Goal: Information Seeking & Learning: Find specific fact

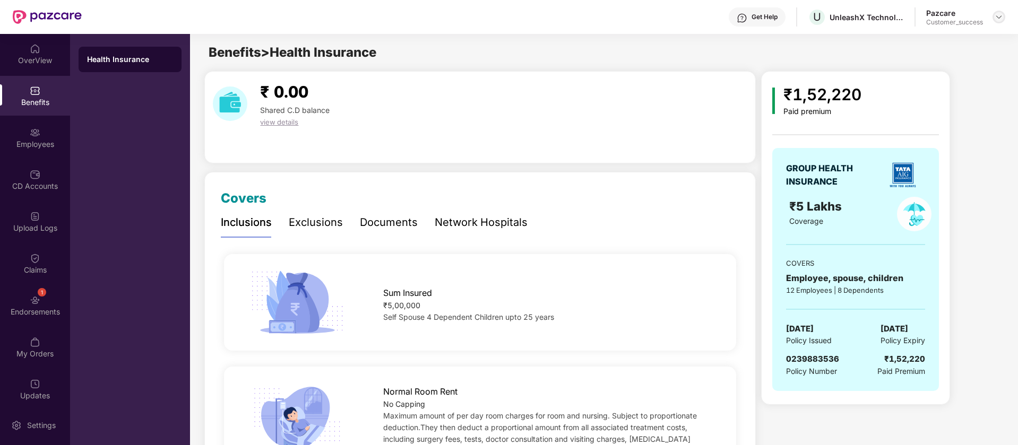
click at [1001, 13] on img at bounding box center [998, 17] width 8 height 8
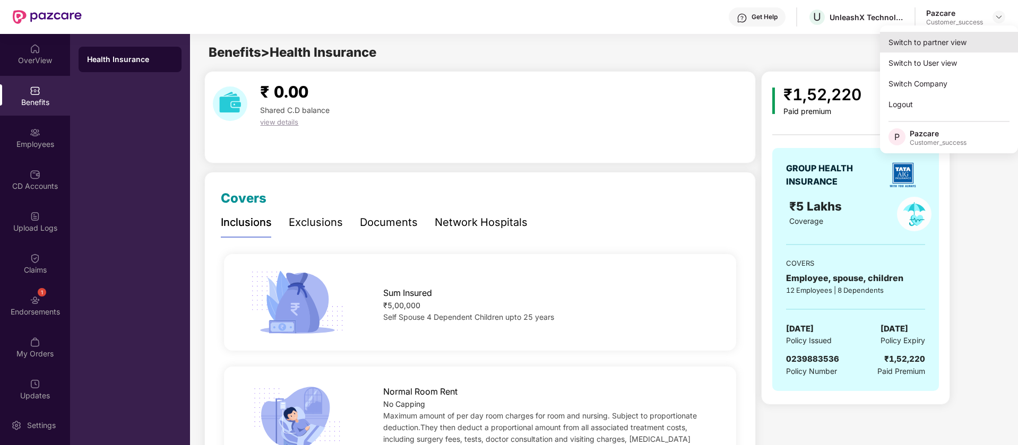
click at [963, 40] on div "Switch to partner view" at bounding box center [949, 42] width 138 height 21
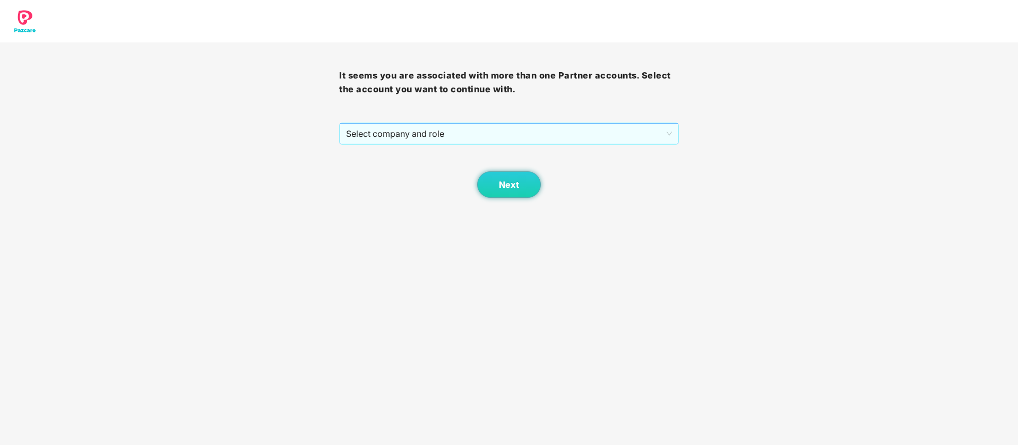
click at [473, 135] on span "Select company and role" at bounding box center [508, 134] width 325 height 20
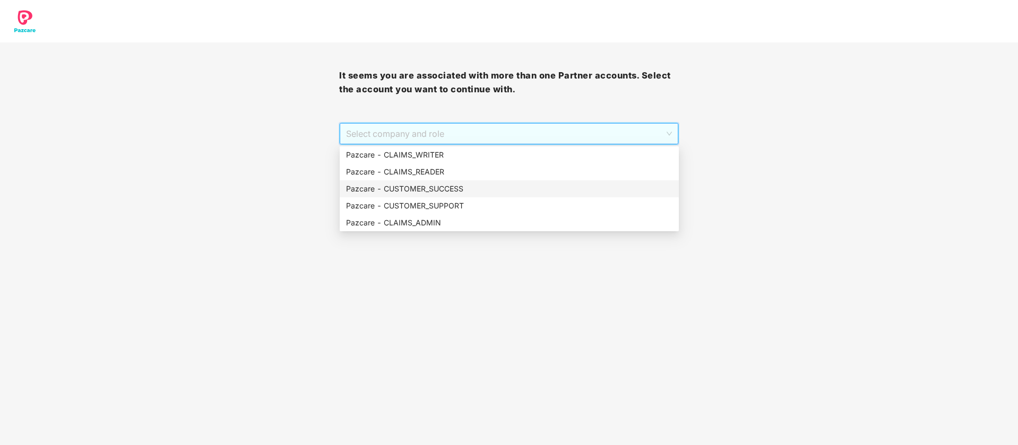
click at [438, 188] on div "Pazcare - CUSTOMER_SUCCESS" at bounding box center [509, 189] width 326 height 12
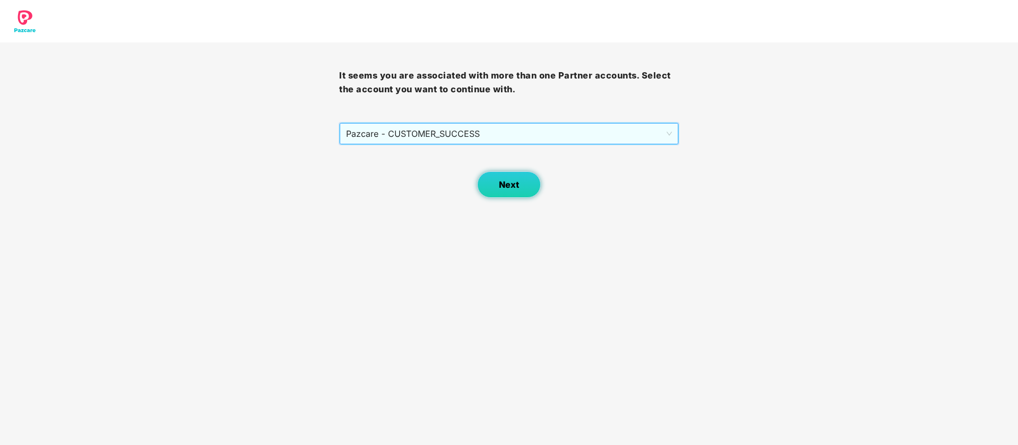
click at [504, 186] on span "Next" at bounding box center [509, 185] width 20 height 10
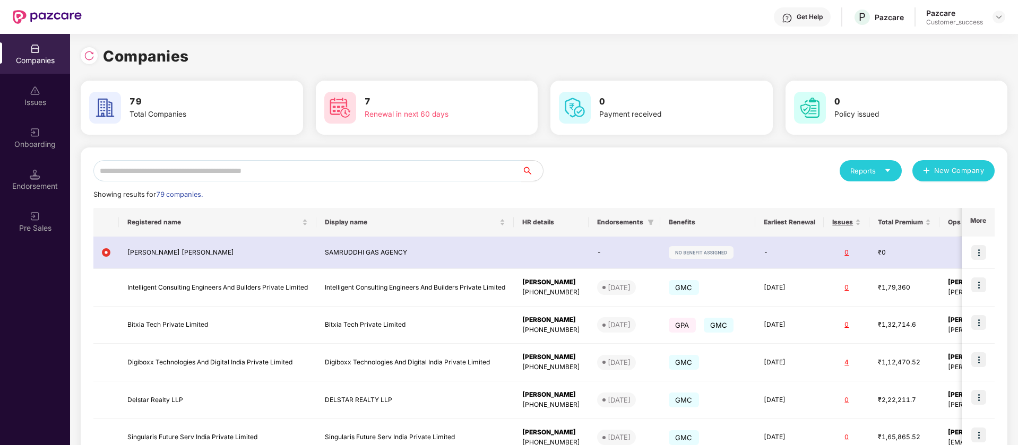
click at [310, 156] on div "Reports New Company Showing results for 79 companies. Registered name Display n…" at bounding box center [544, 403] width 926 height 510
click at [302, 171] on input "text" at bounding box center [307, 170] width 428 height 21
paste input "****"
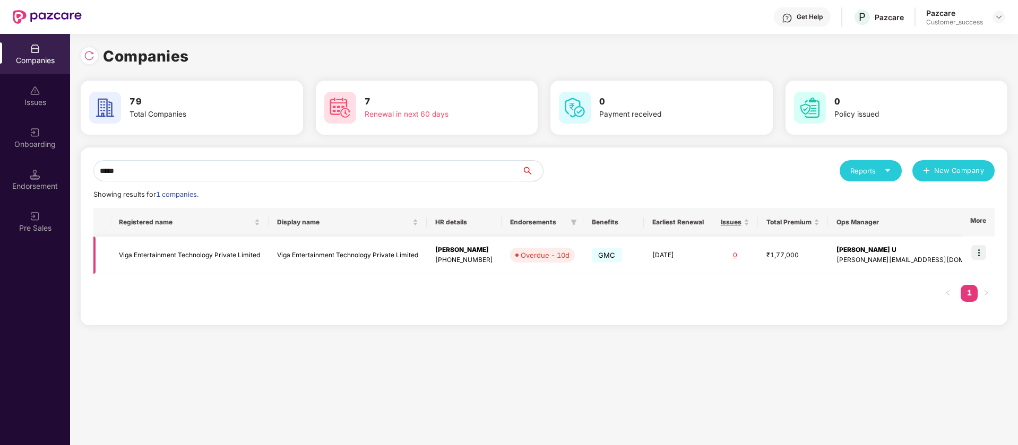
type input "****"
click at [235, 262] on td "Viga Entertainment Technology Private Limited" at bounding box center [189, 256] width 158 height 38
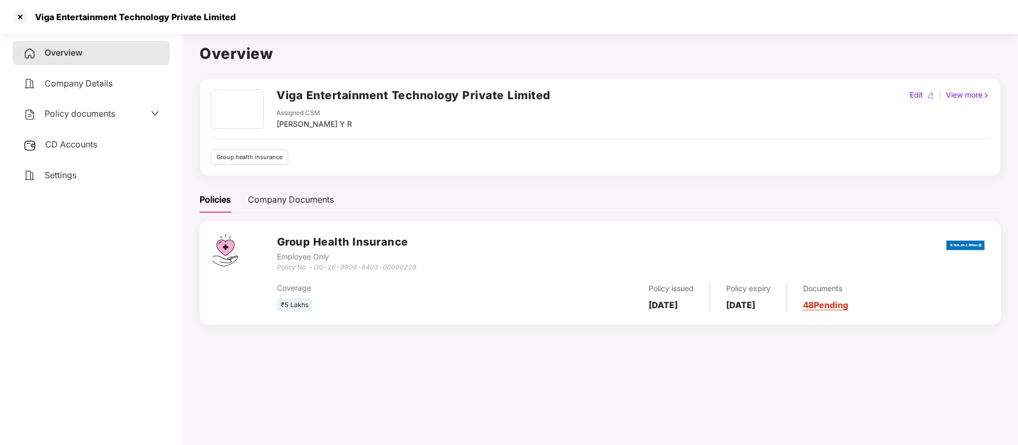
click at [103, 88] on span "Company Details" at bounding box center [79, 83] width 68 height 11
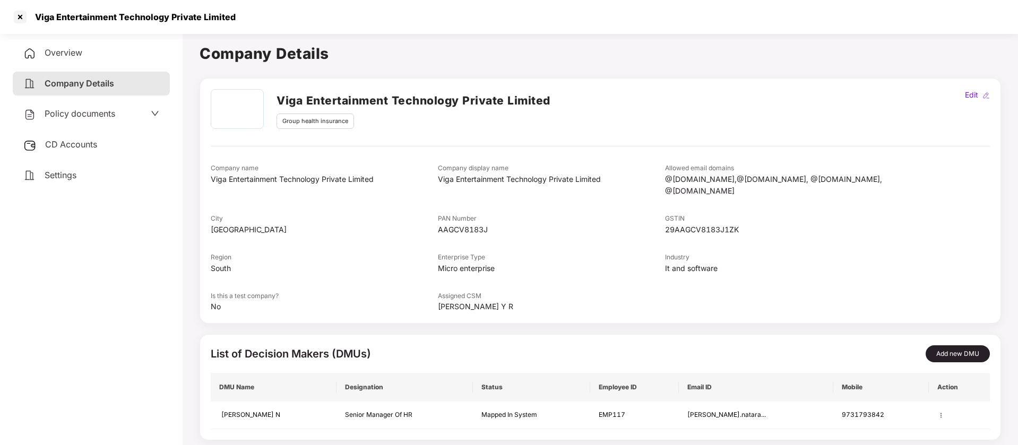
click at [66, 108] on span "Policy documents" at bounding box center [80, 113] width 71 height 11
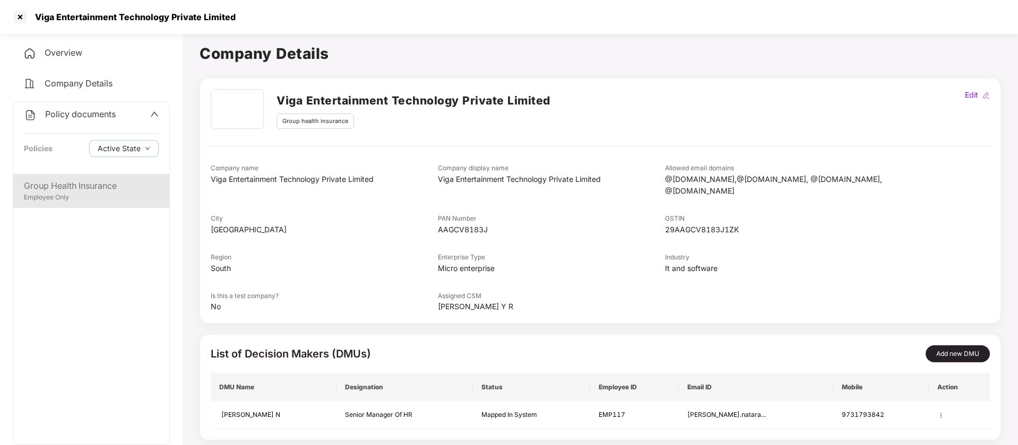
click at [47, 188] on div "Group Health Insurance" at bounding box center [91, 185] width 135 height 13
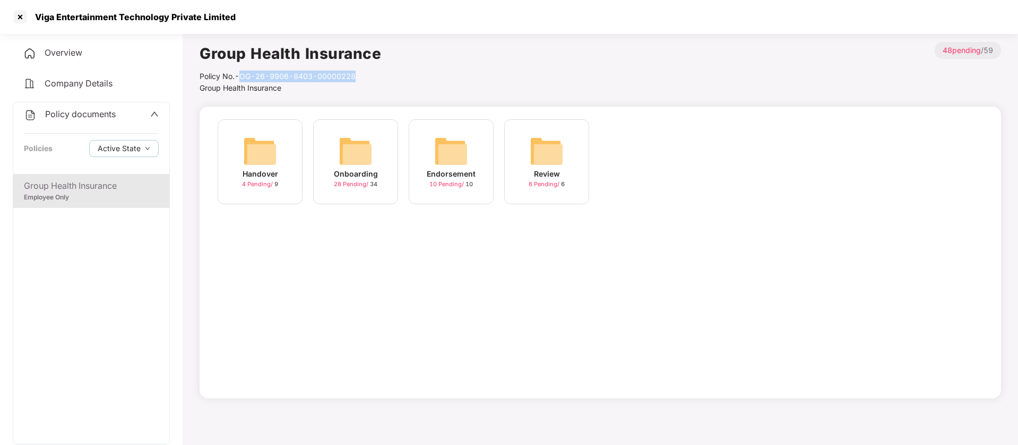
drag, startPoint x: 358, startPoint y: 75, endPoint x: 244, endPoint y: 75, distance: 113.5
click at [244, 75] on div "Policy No.- OG-26-9906-8403-00000228" at bounding box center [290, 77] width 181 height 12
click at [38, 16] on div "Viga Entertainment Technology Private Limited" at bounding box center [132, 17] width 207 height 11
copy div "Viga"
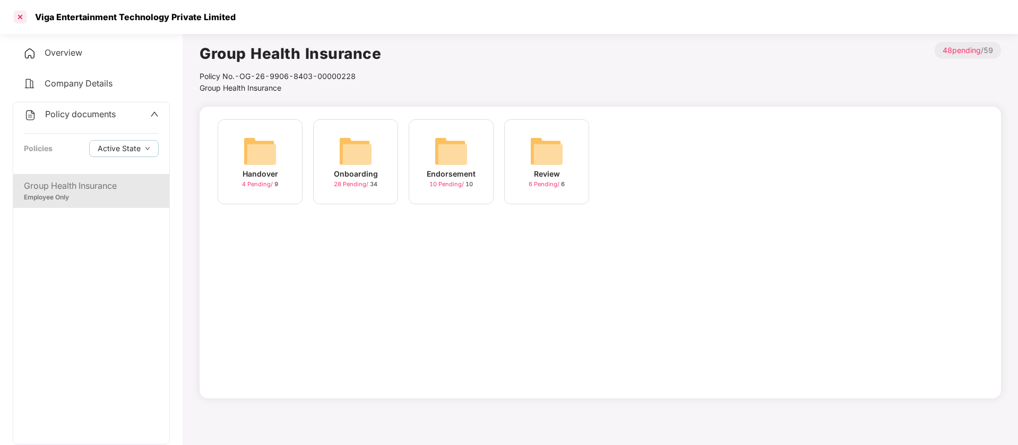
click at [23, 16] on div at bounding box center [20, 16] width 17 height 17
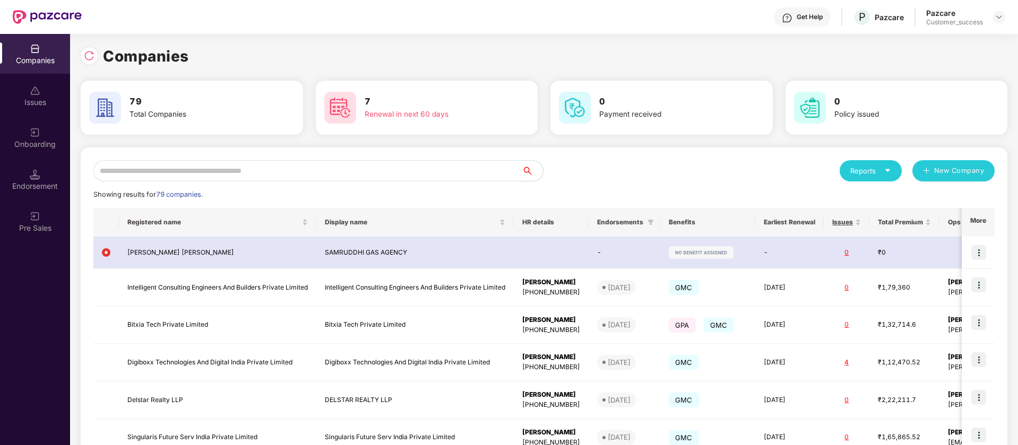
click at [146, 167] on input "text" at bounding box center [307, 170] width 428 height 21
paste input "****"
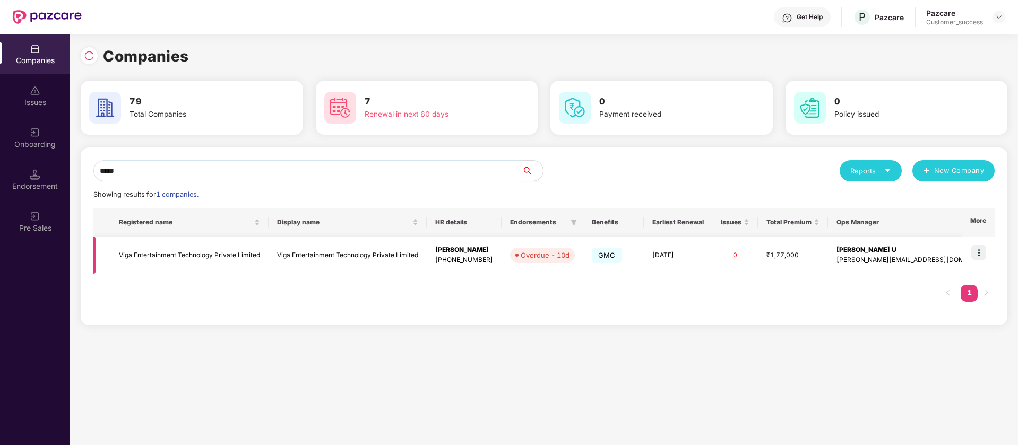
type input "****"
click at [982, 252] on img at bounding box center [978, 252] width 15 height 15
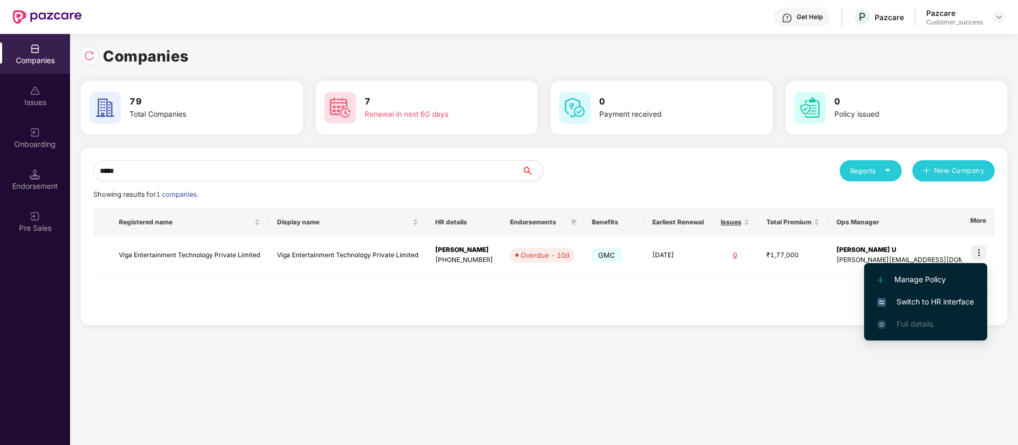
click at [969, 299] on span "Switch to HR interface" at bounding box center [925, 302] width 97 height 12
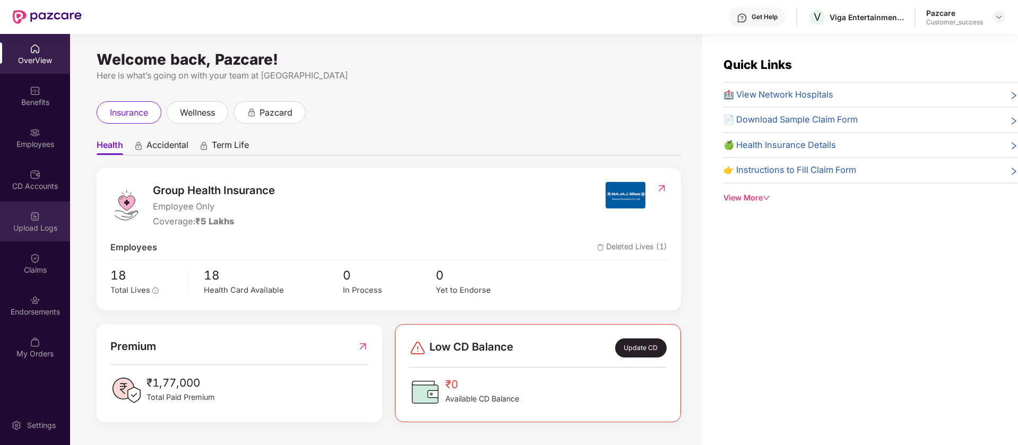
click at [42, 233] on div "Upload Logs" at bounding box center [35, 222] width 70 height 40
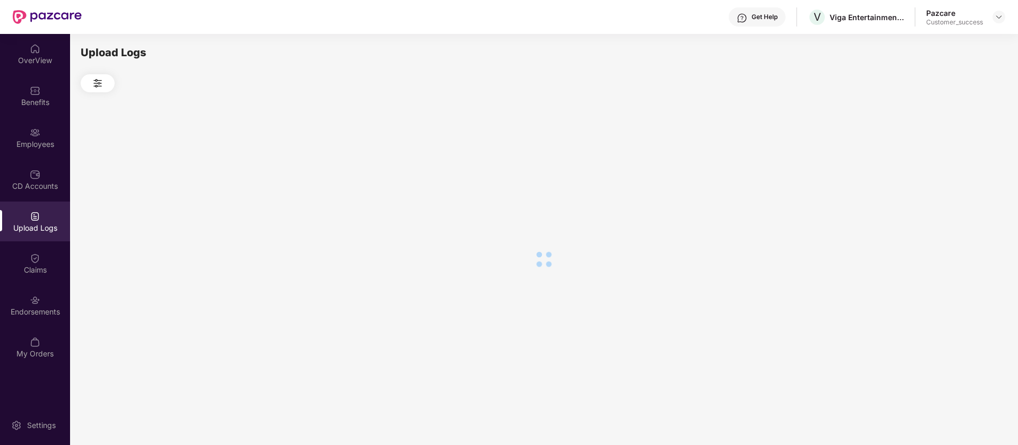
click at [38, 284] on div "OverView Benefits Employees CD Accounts Upload Logs Claims Endorsements My Orde…" at bounding box center [35, 201] width 70 height 335
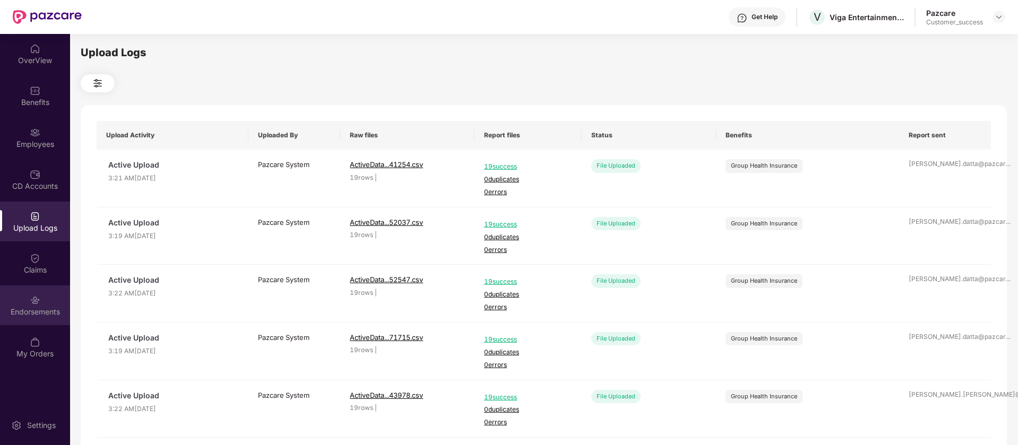
click at [49, 314] on div "Endorsements" at bounding box center [35, 312] width 70 height 11
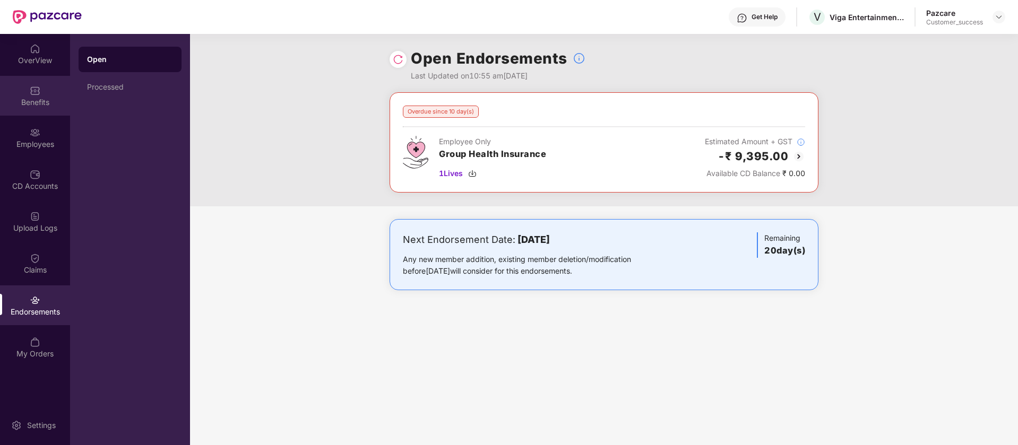
click at [35, 109] on div "Benefits" at bounding box center [35, 96] width 70 height 40
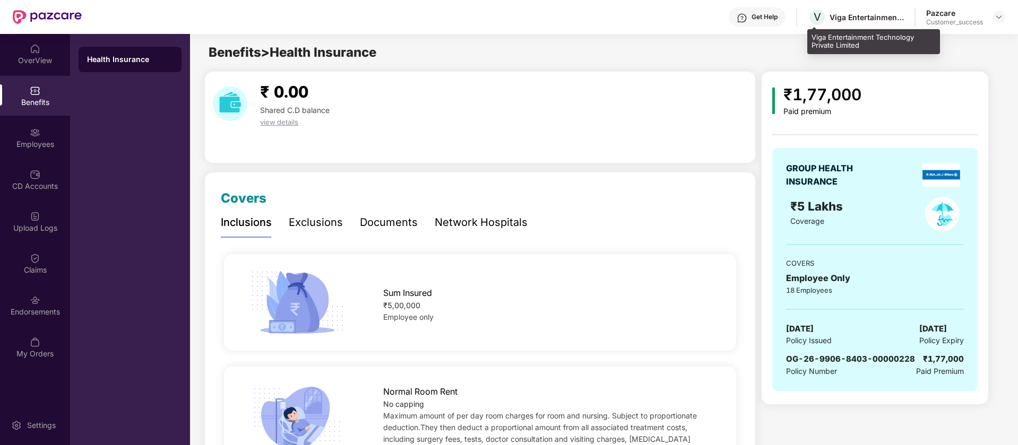
click at [867, 35] on div "Viga Entertainment Technology Private Limited" at bounding box center [873, 41] width 133 height 25
copy div "Viga Entertainment Technology Private Limited"
click at [998, 11] on div at bounding box center [998, 17] width 13 height 13
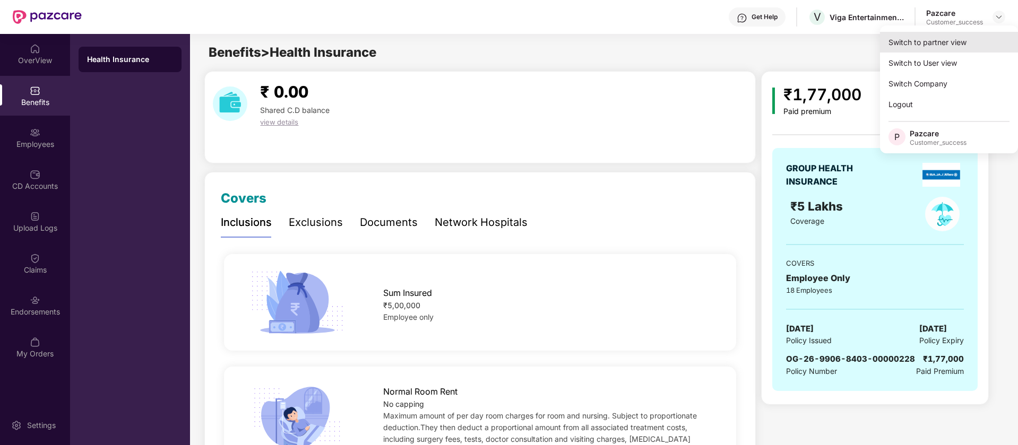
click at [949, 42] on div "Switch to partner view" at bounding box center [949, 42] width 138 height 21
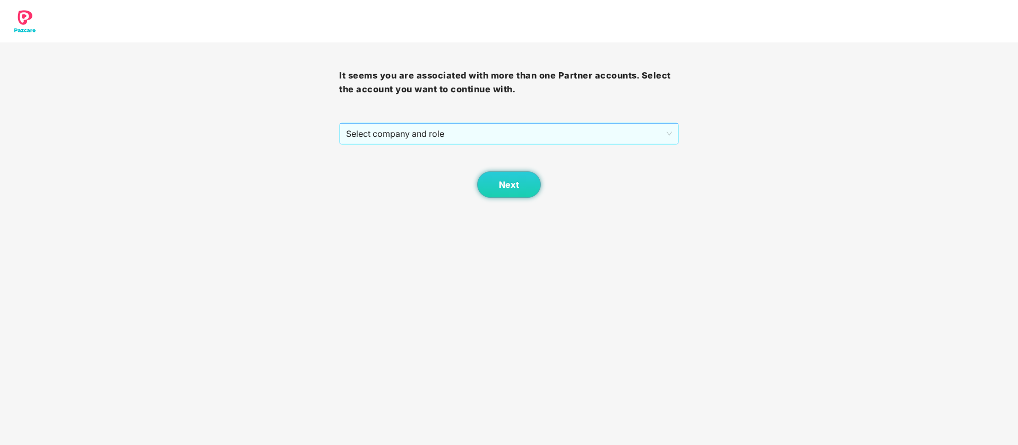
click at [491, 134] on span "Select company and role" at bounding box center [508, 134] width 325 height 20
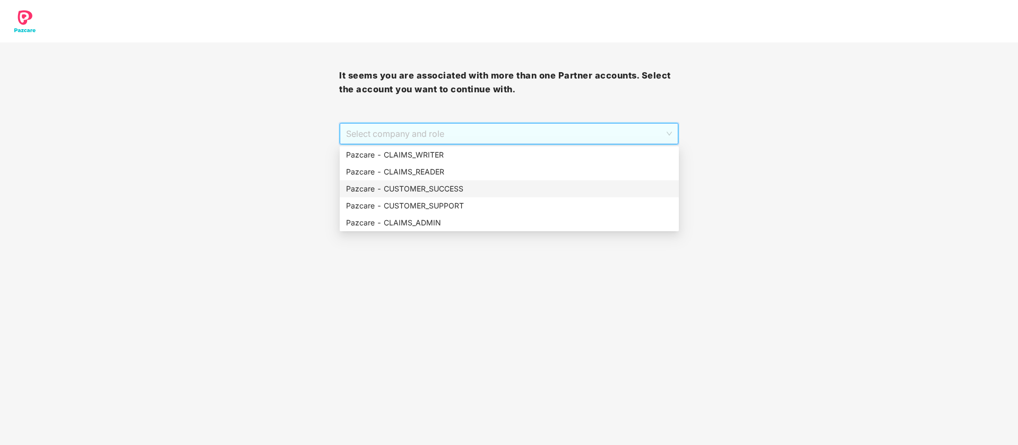
click at [509, 196] on div "Pazcare - CUSTOMER_SUCCESS" at bounding box center [509, 188] width 339 height 17
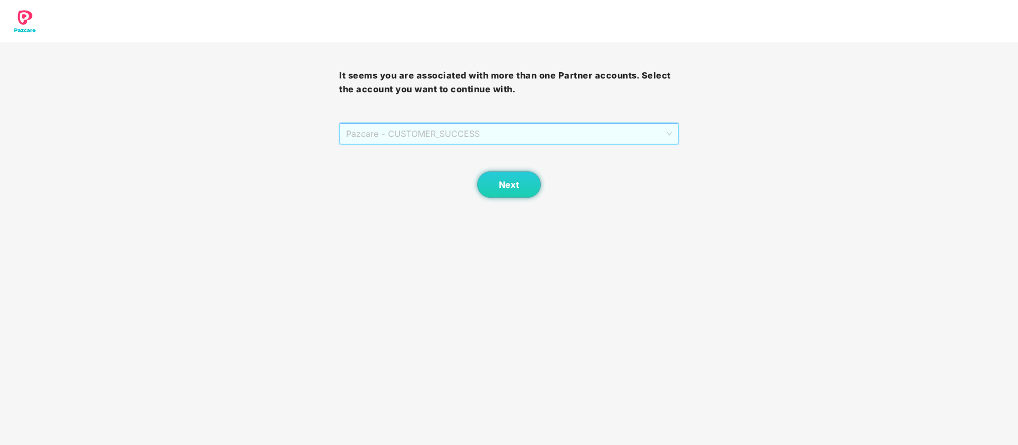
click at [541, 125] on span "Pazcare - CUSTOMER_SUCCESS" at bounding box center [508, 134] width 325 height 20
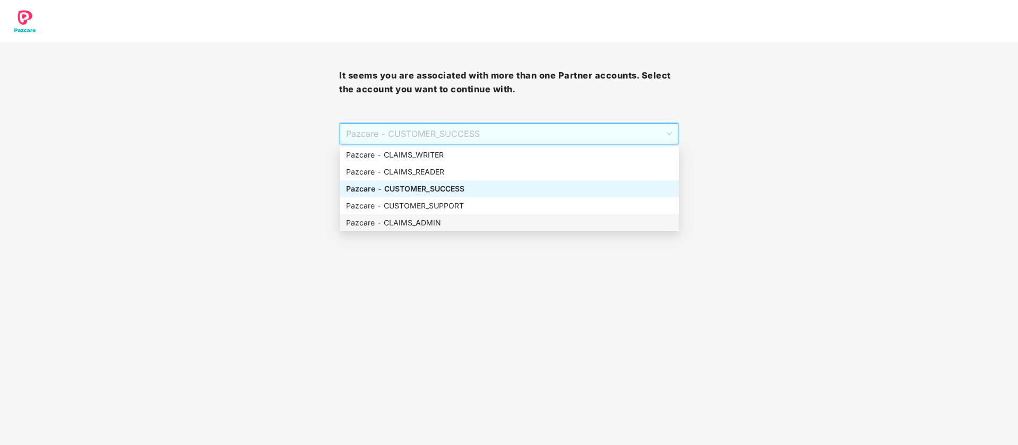
click at [510, 216] on div "Pazcare - CLAIMS_ADMIN" at bounding box center [509, 222] width 339 height 17
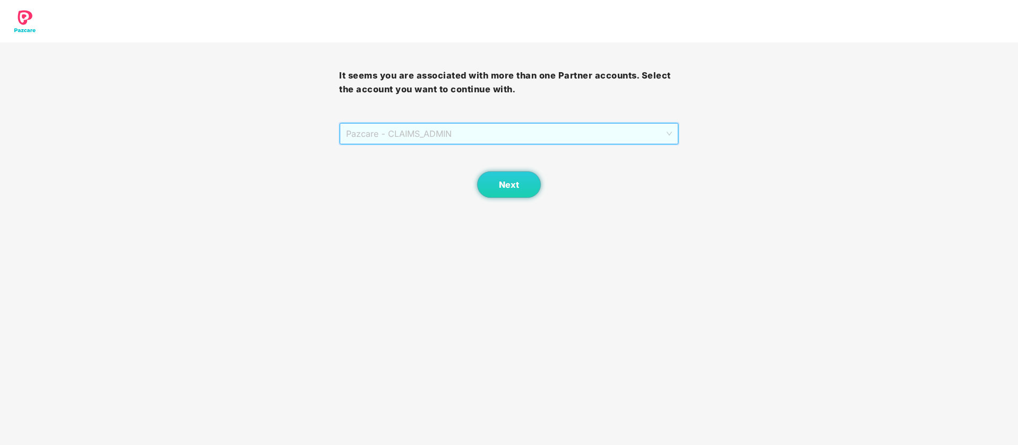
click at [509, 137] on span "Pazcare - CLAIMS_ADMIN" at bounding box center [508, 134] width 325 height 20
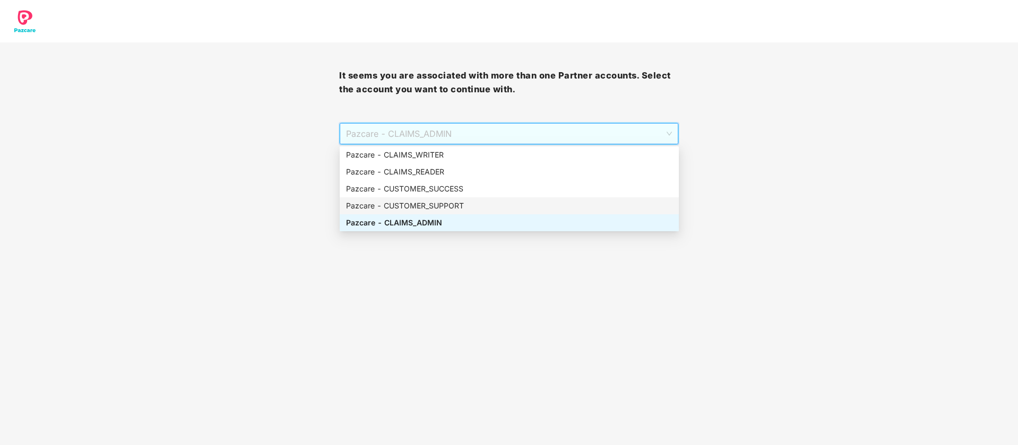
click at [495, 209] on div "Pazcare - CUSTOMER_SUPPORT" at bounding box center [509, 206] width 326 height 12
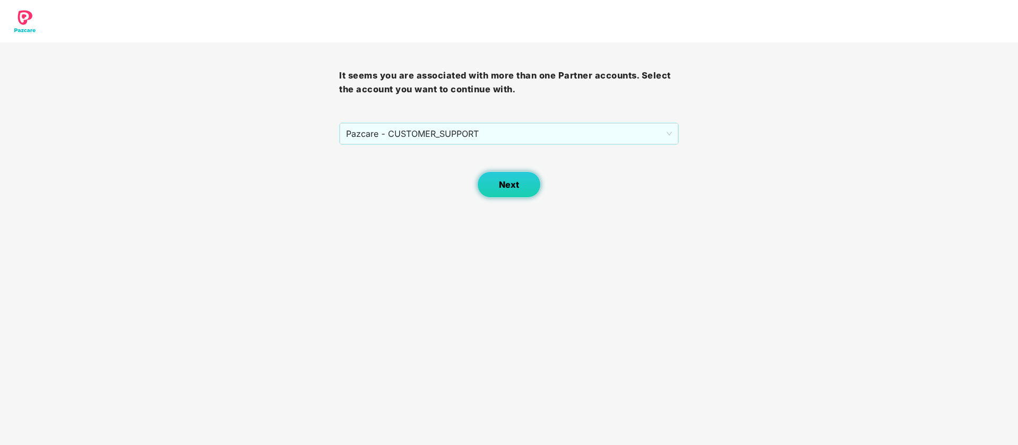
click at [521, 189] on button "Next" at bounding box center [509, 184] width 64 height 27
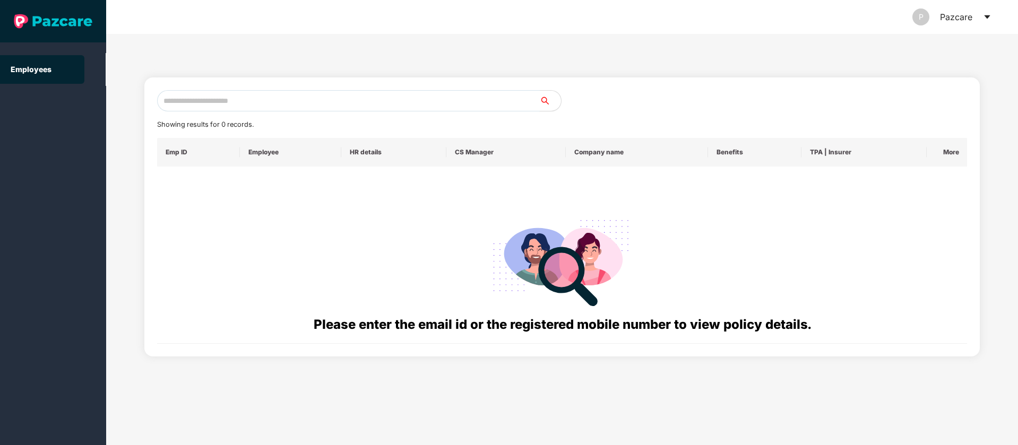
click at [298, 104] on input "text" at bounding box center [348, 100] width 383 height 21
paste input "**********"
click at [189, 99] on input "**********" at bounding box center [348, 100] width 383 height 21
click at [198, 100] on input "**********" at bounding box center [348, 100] width 383 height 21
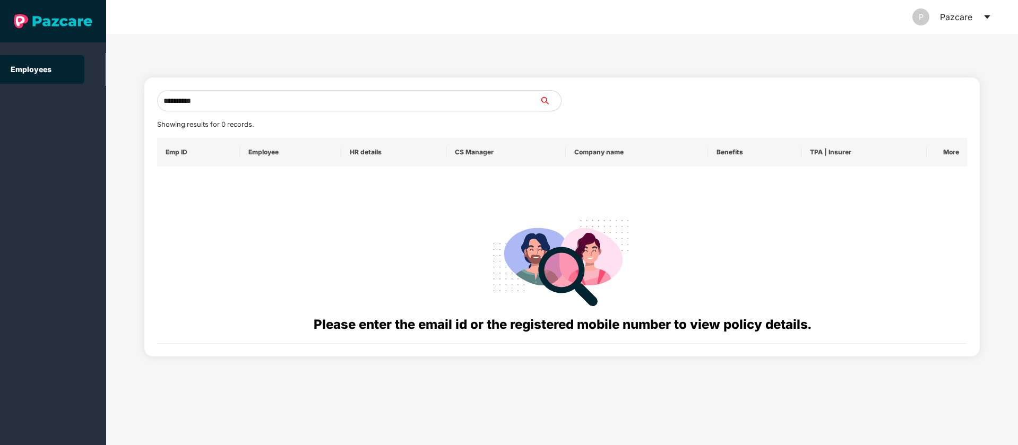
paste input "text"
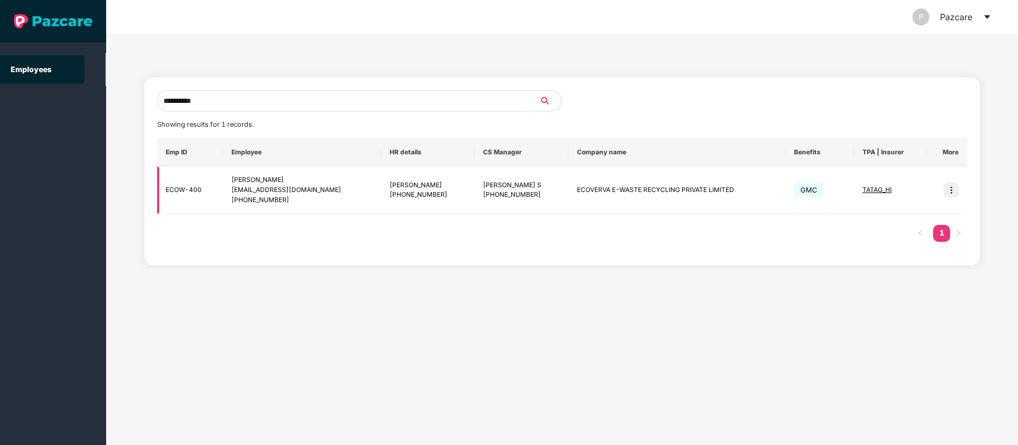
type input "**********"
drag, startPoint x: 522, startPoint y: 195, endPoint x: 468, endPoint y: 188, distance: 54.5
click at [474, 188] on td "Shivakumar S +918884321697" at bounding box center [521, 191] width 94 height 48
copy div "Shivakumar S +918884321697"
click at [987, 14] on icon "caret-down" at bounding box center [987, 17] width 8 height 8
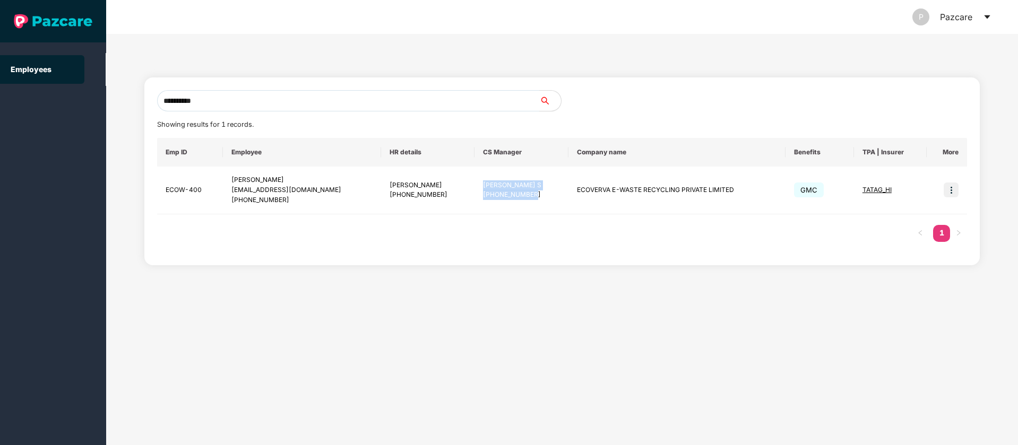
click at [986, 18] on icon "caret-down" at bounding box center [987, 17] width 8 height 8
click at [988, 18] on icon "caret-down" at bounding box center [987, 17] width 8 height 8
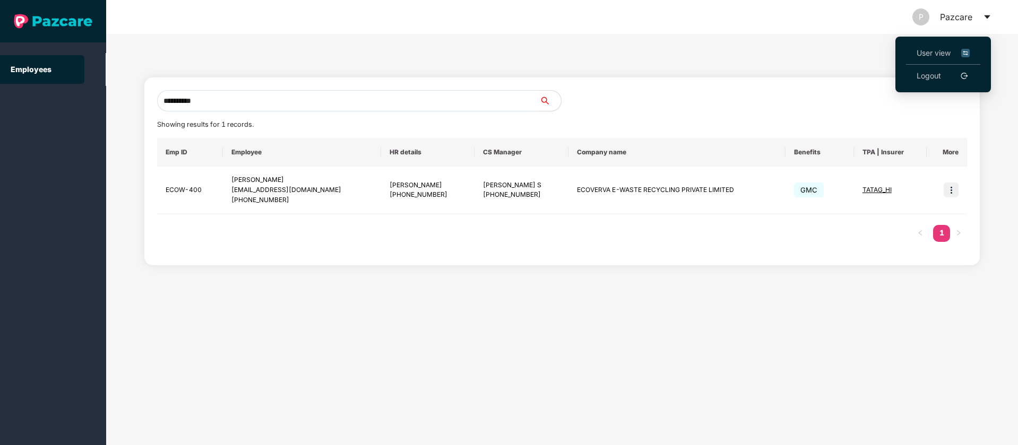
click at [969, 50] on img at bounding box center [965, 53] width 8 height 12
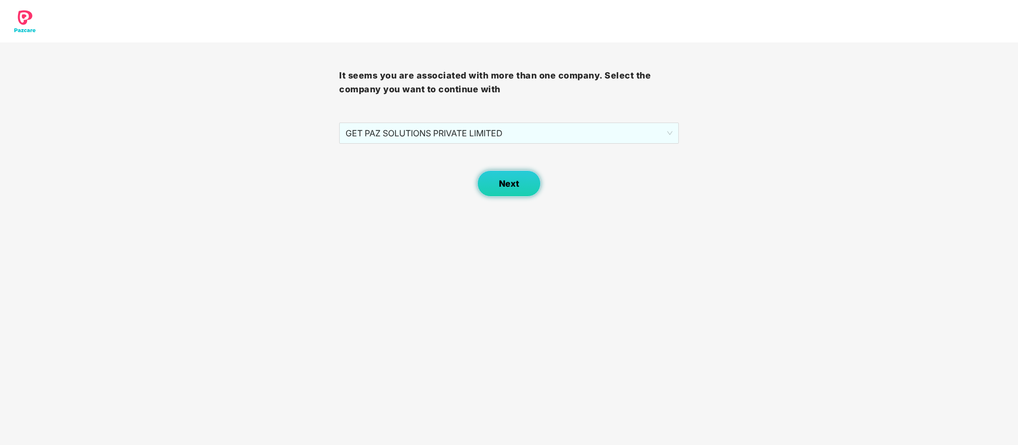
click at [499, 185] on span "Next" at bounding box center [509, 184] width 20 height 10
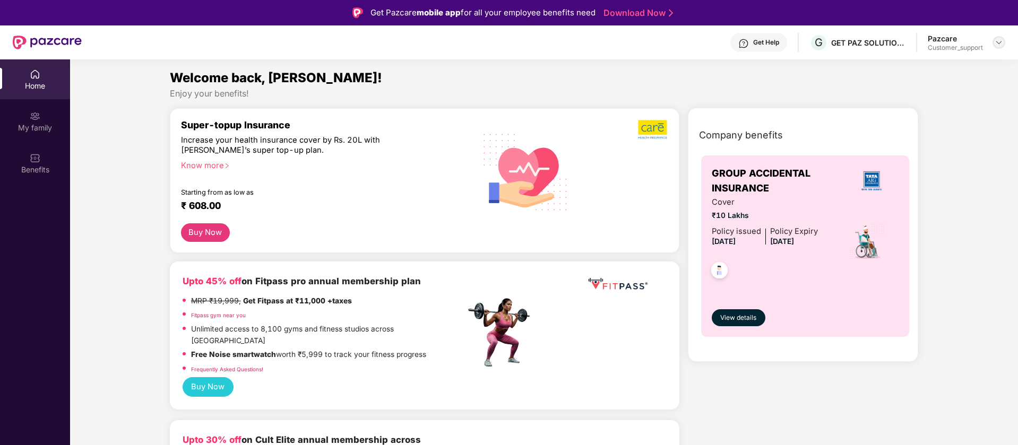
click at [1001, 41] on img at bounding box center [998, 42] width 8 height 8
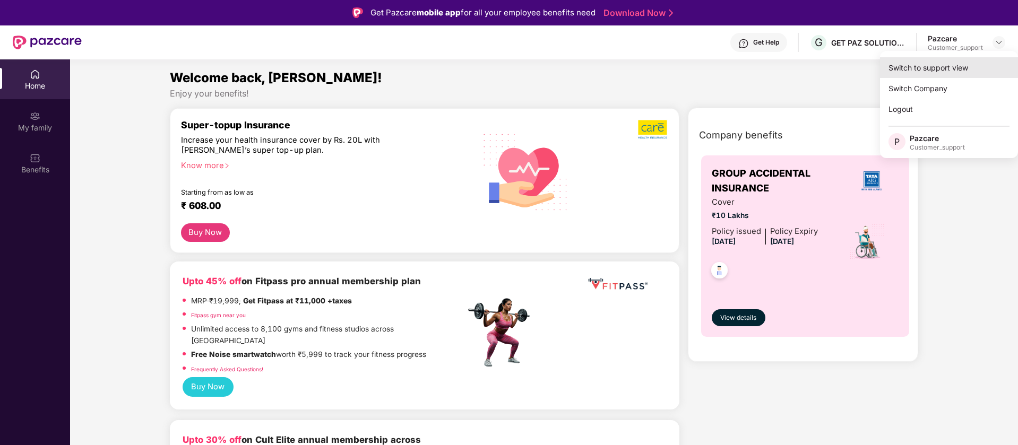
click at [973, 72] on div "Switch to support view" at bounding box center [949, 67] width 138 height 21
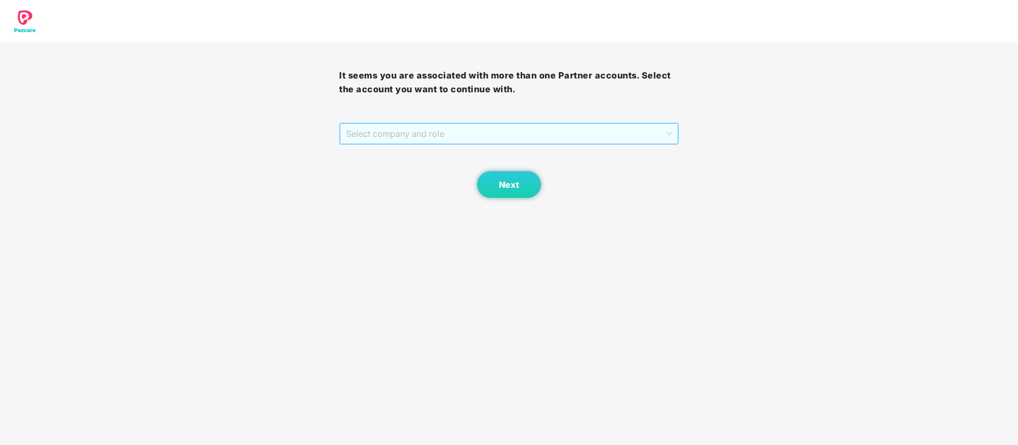
click at [457, 131] on span "Select company and role" at bounding box center [508, 134] width 325 height 20
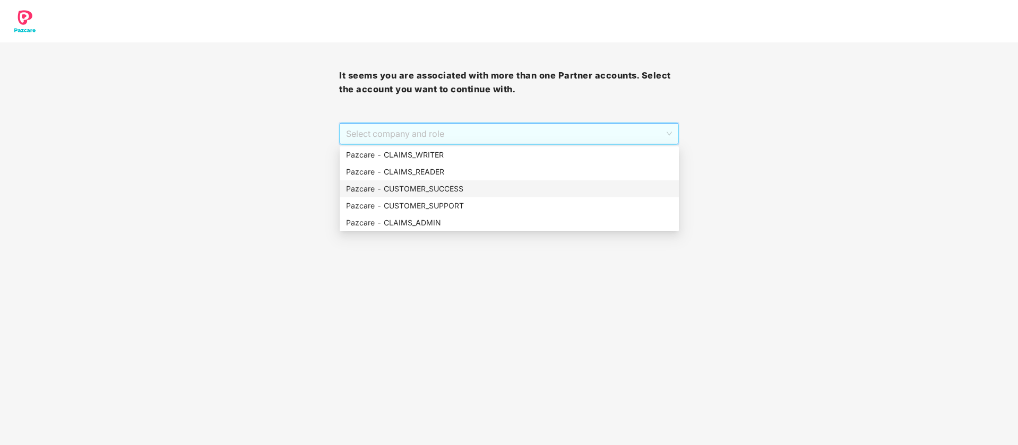
click at [458, 186] on div "Pazcare - CUSTOMER_SUCCESS" at bounding box center [509, 189] width 326 height 12
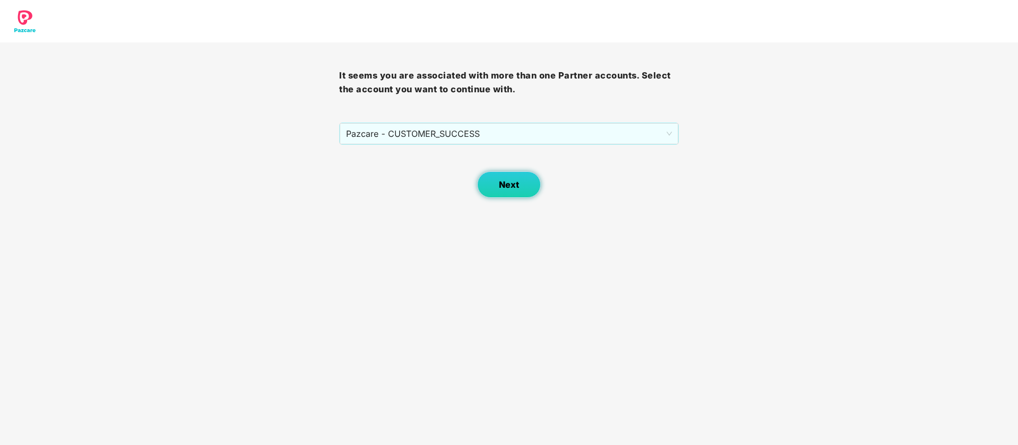
click at [484, 187] on button "Next" at bounding box center [509, 184] width 64 height 27
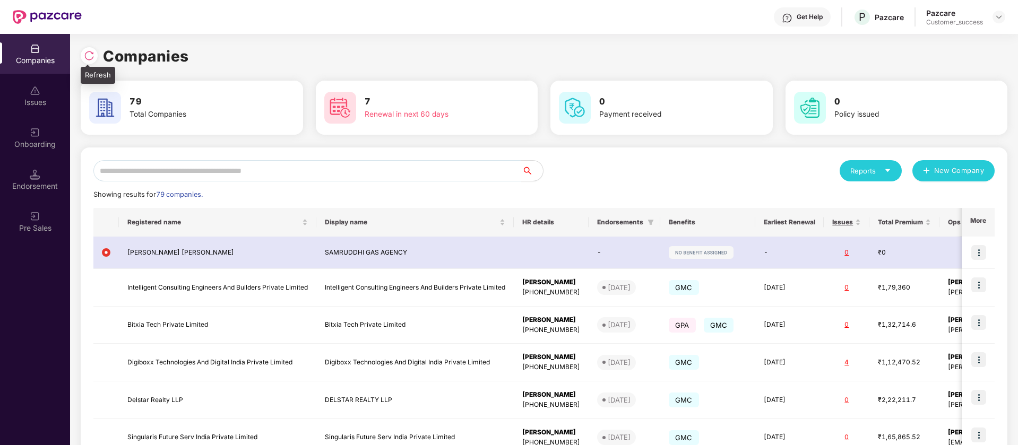
click at [95, 56] on div at bounding box center [89, 55] width 17 height 17
click at [45, 123] on div "Onboarding" at bounding box center [35, 138] width 70 height 40
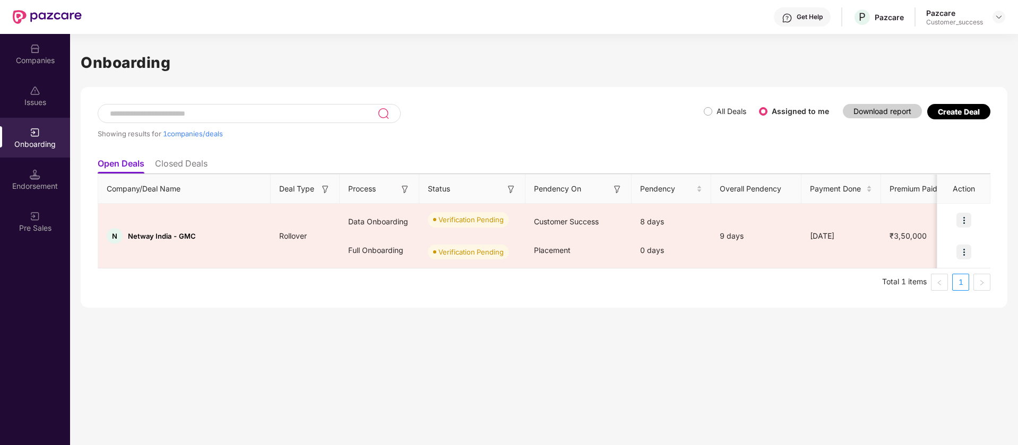
click at [709, 106] on label "All Deals" at bounding box center [727, 112] width 47 height 12
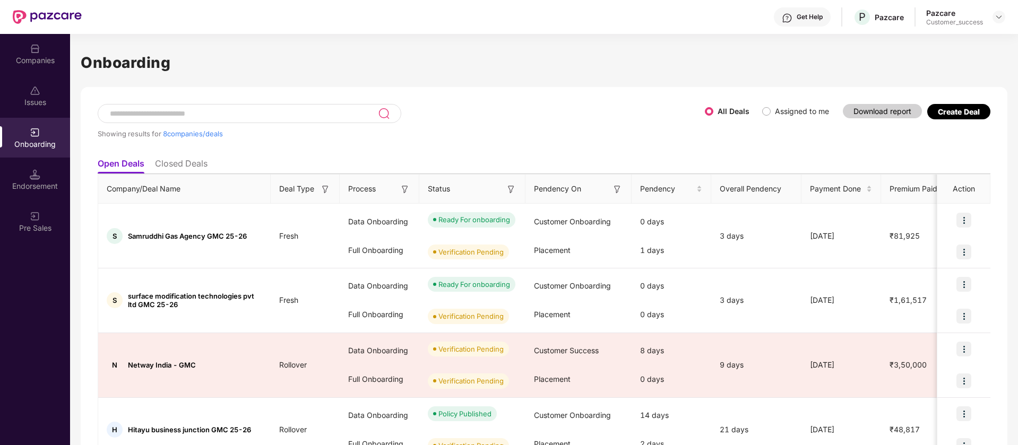
click at [200, 105] on div at bounding box center [250, 113] width 304 height 19
paste input "*********"
click at [188, 170] on li "Closed Deals" at bounding box center [181, 165] width 53 height 15
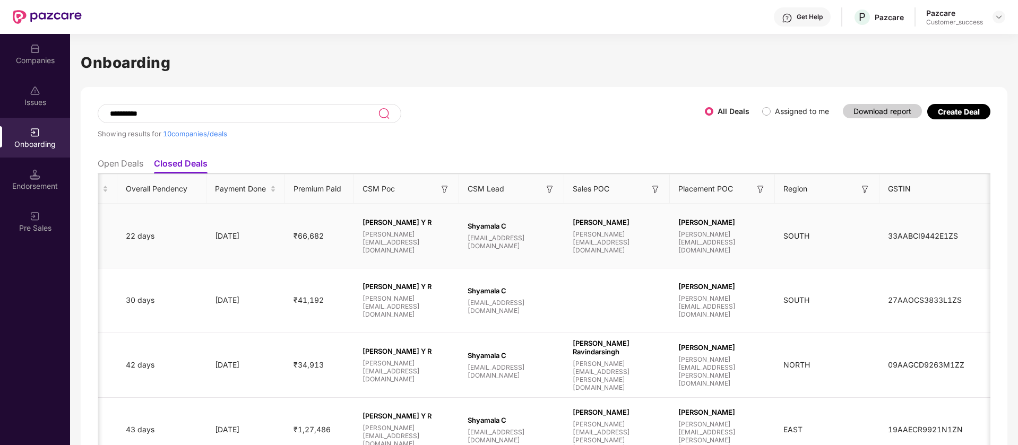
scroll to position [0, 594]
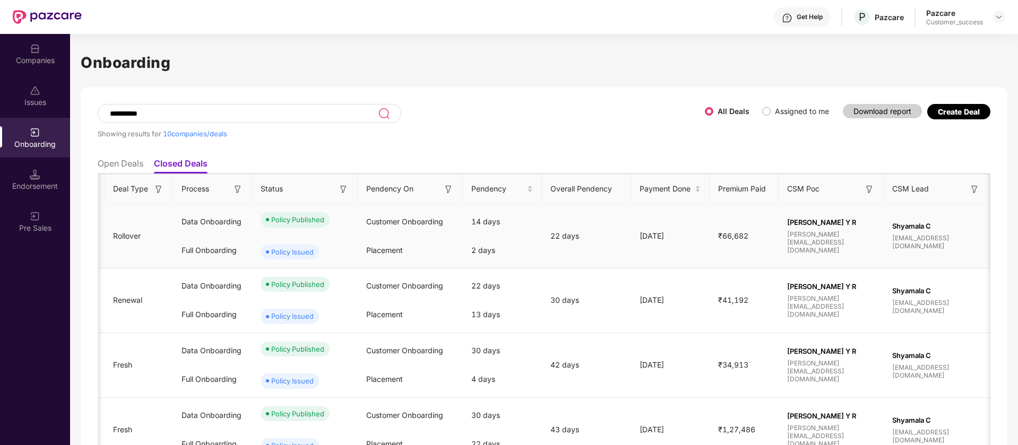
click at [377, 246] on span "Placement" at bounding box center [384, 250] width 37 height 9
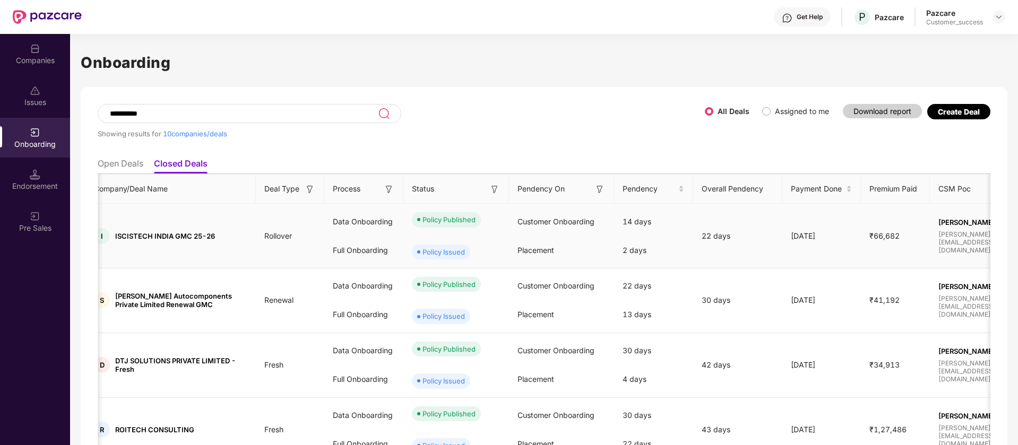
scroll to position [0, 0]
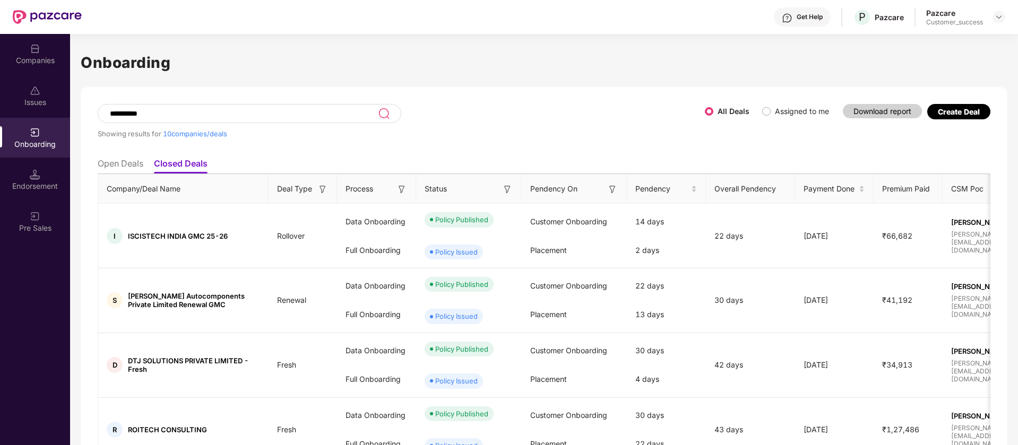
click at [122, 165] on li "Open Deals" at bounding box center [121, 165] width 46 height 15
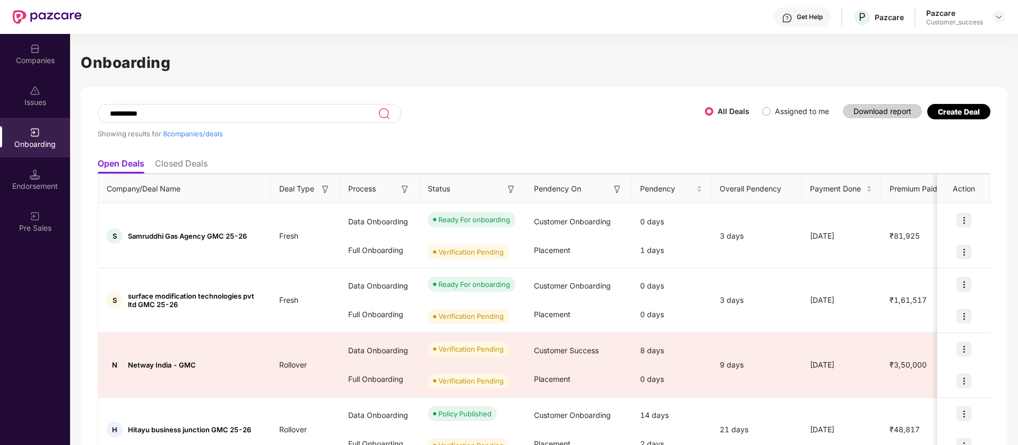
click at [172, 163] on li "Closed Deals" at bounding box center [181, 165] width 53 height 15
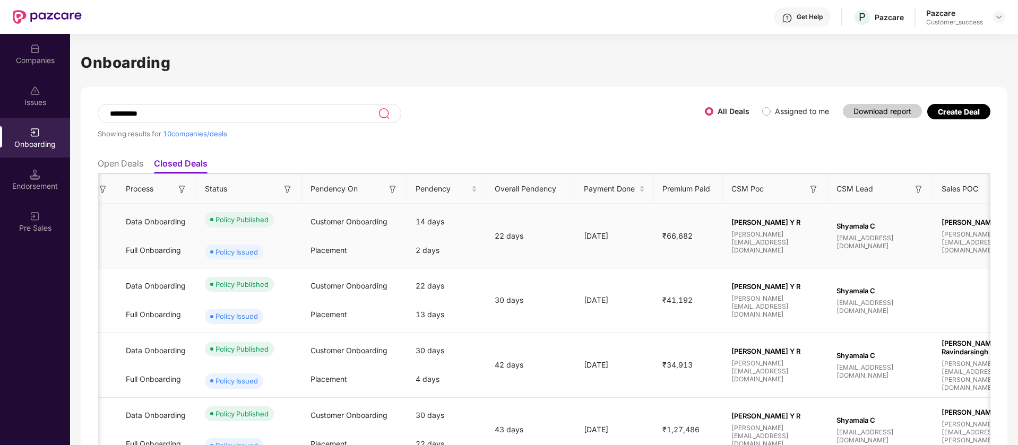
scroll to position [0, 229]
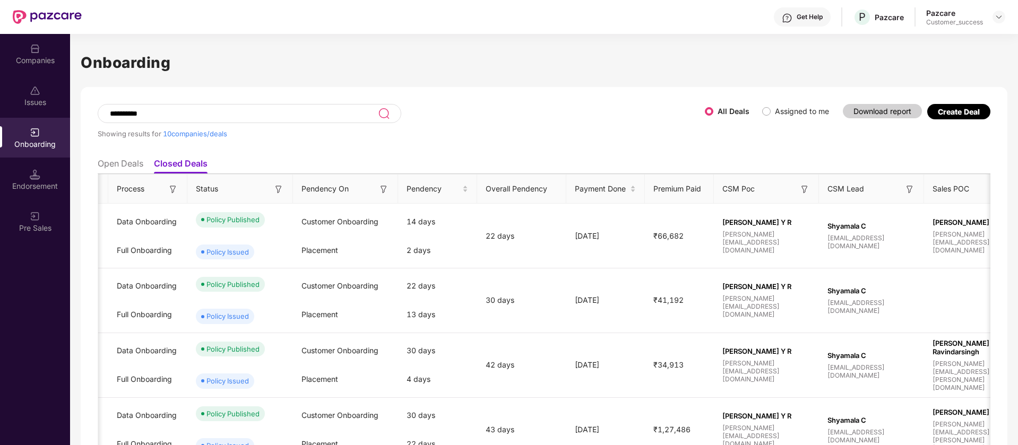
click at [799, 188] on img at bounding box center [804, 189] width 11 height 11
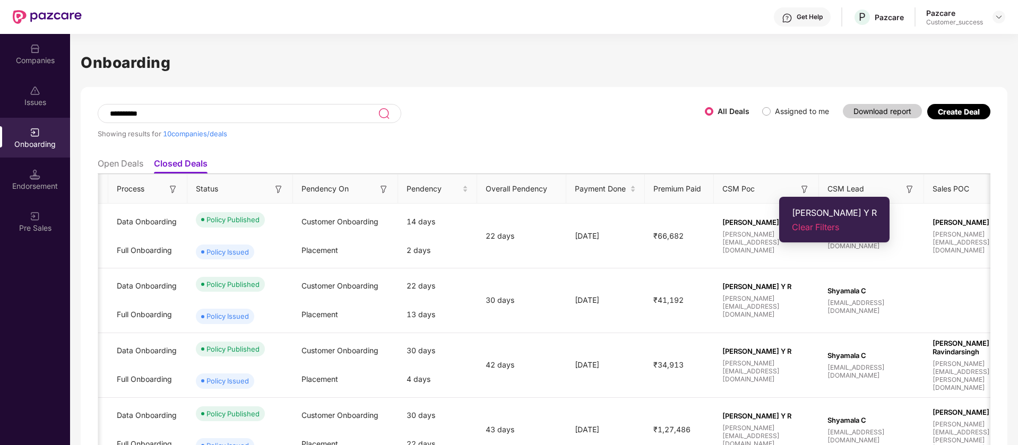
click at [801, 226] on span "Clear Filters" at bounding box center [834, 227] width 85 height 11
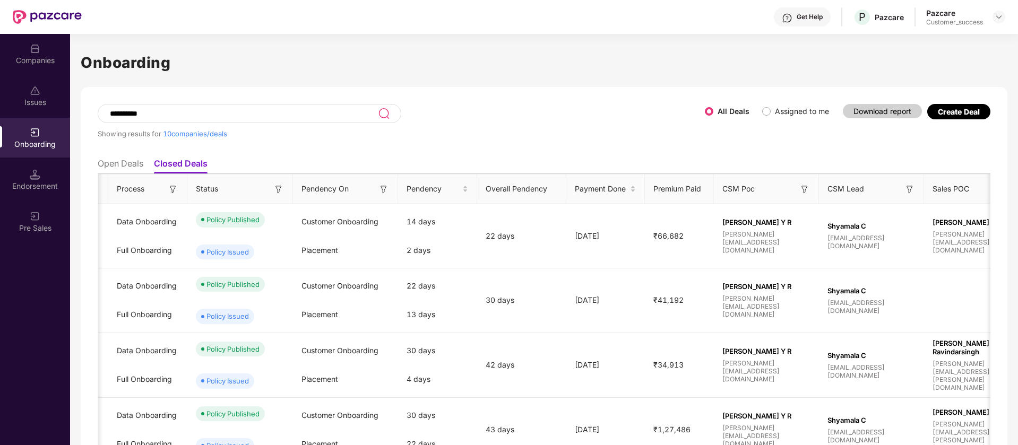
click at [904, 189] on img at bounding box center [909, 189] width 11 height 11
click at [901, 225] on span "Clear Filters" at bounding box center [919, 227] width 47 height 11
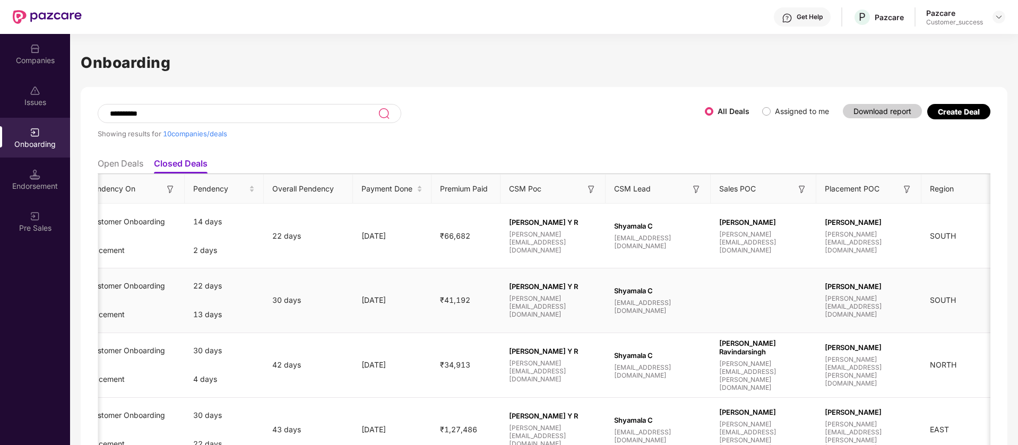
scroll to position [0, 445]
click at [179, 112] on input "*********" at bounding box center [243, 113] width 269 height 9
paste input
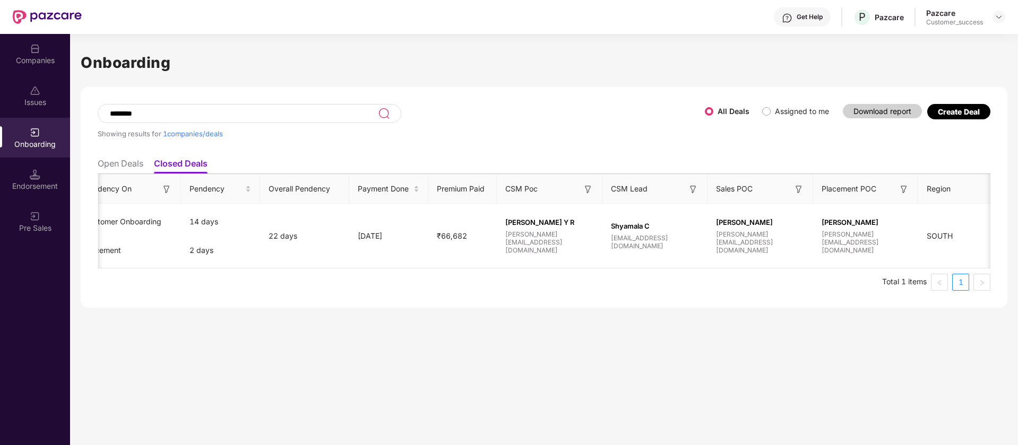
type input "*******"
click at [381, 112] on img at bounding box center [384, 113] width 12 height 13
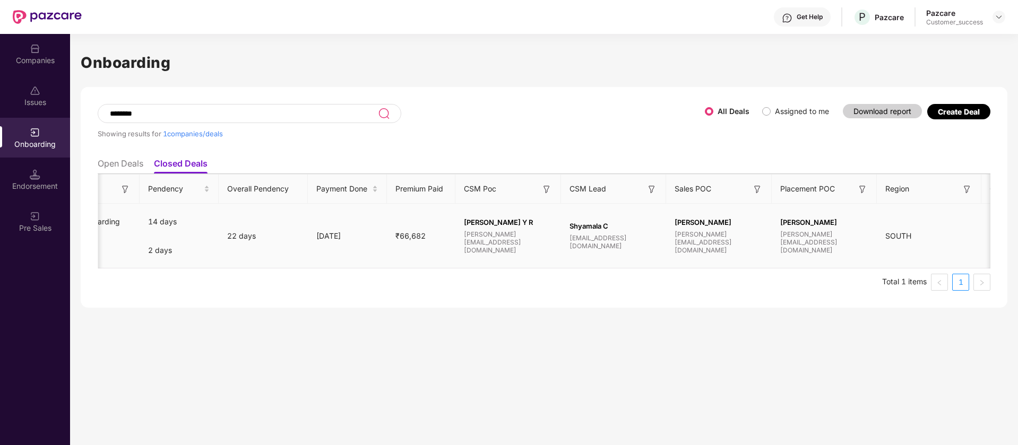
scroll to position [0, 488]
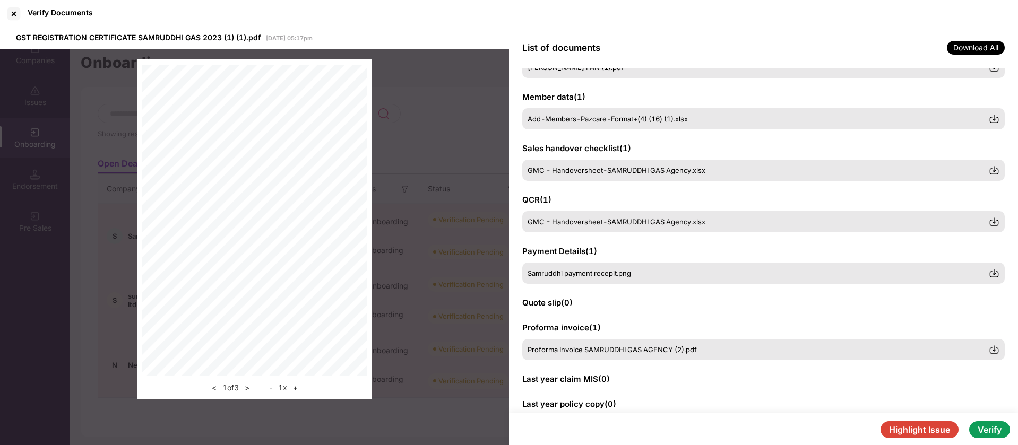
scroll to position [116, 0]
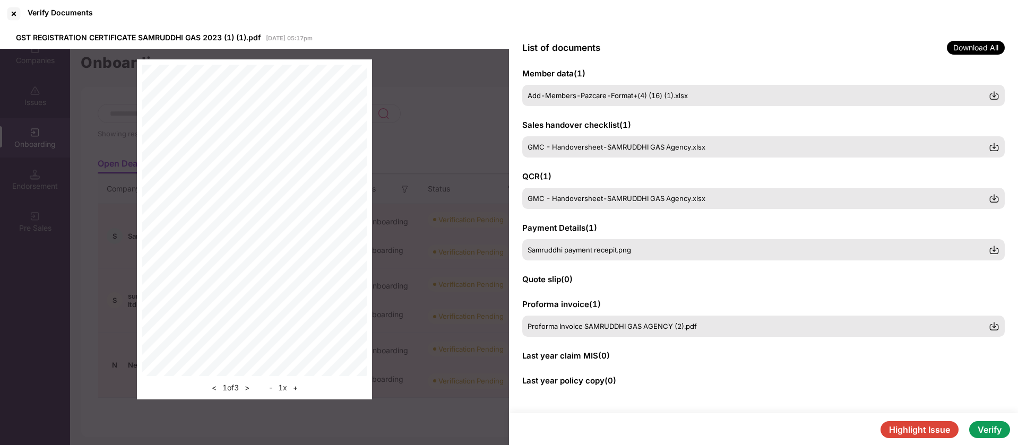
click at [999, 426] on button "Verify" at bounding box center [989, 429] width 41 height 17
click at [7, 18] on div at bounding box center [13, 13] width 17 height 17
